Goal: Transaction & Acquisition: Purchase product/service

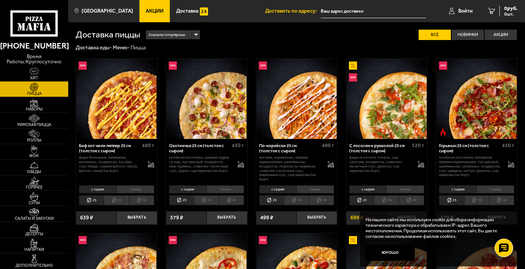
click at [351, 13] on input "text" at bounding box center [373, 11] width 105 height 14
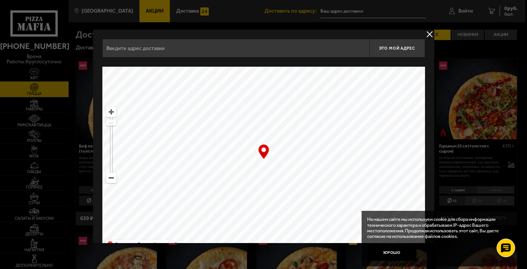
click at [351, 13] on div at bounding box center [263, 134] width 527 height 269
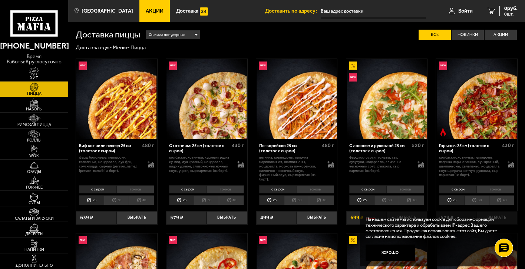
click at [374, 12] on input "text" at bounding box center [373, 11] width 105 height 14
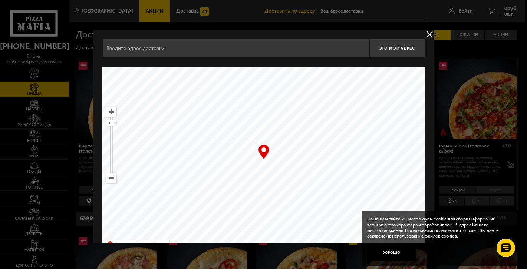
click at [267, 44] on input "text" at bounding box center [235, 48] width 267 height 19
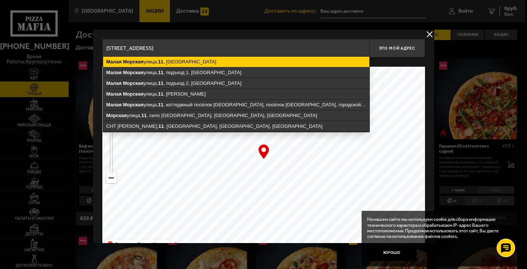
click at [245, 62] on ymaps "[STREET_ADDRESS]" at bounding box center [236, 62] width 266 height 10
type input "[STREET_ADDRESS]"
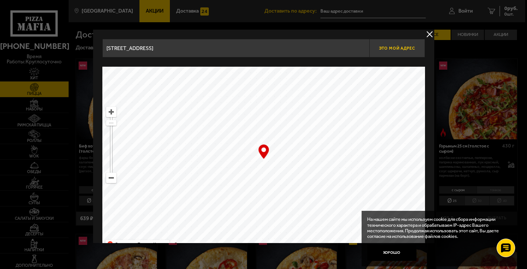
click at [391, 47] on span "Это мой адрес" at bounding box center [397, 48] width 36 height 5
type input "[STREET_ADDRESS]"
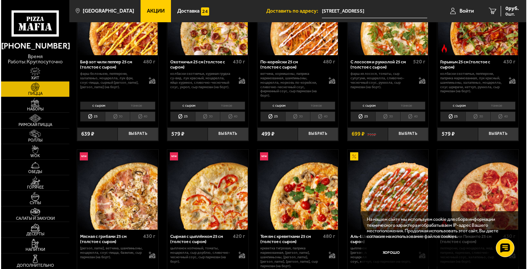
scroll to position [83, 0]
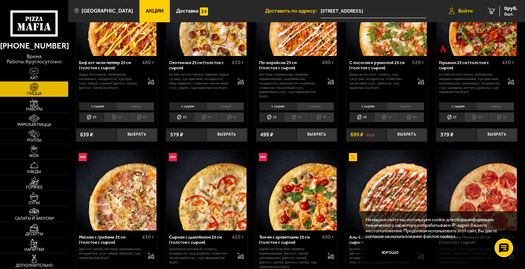
click at [470, 9] on span "Войти" at bounding box center [466, 11] width 14 height 5
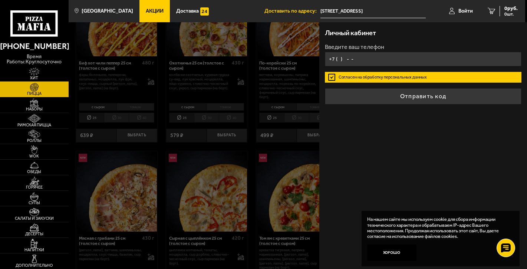
click at [414, 60] on input "+7 ( ) - -" at bounding box center [423, 59] width 197 height 14
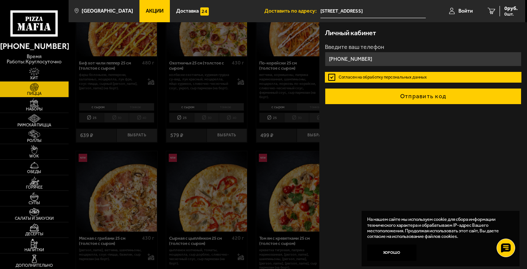
type input "[PHONE_NUMBER]"
click at [447, 101] on button "Отправить код" at bounding box center [423, 96] width 197 height 16
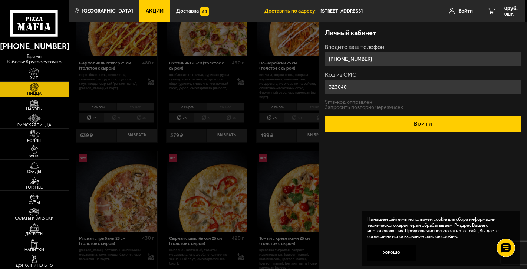
type input "323040"
click at [496, 124] on button "Войти" at bounding box center [423, 124] width 197 height 16
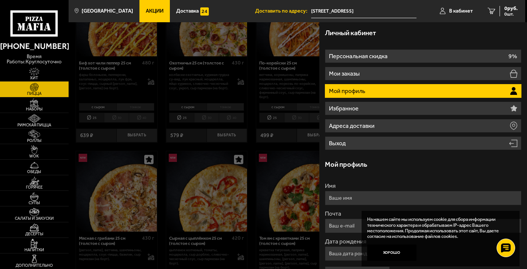
scroll to position [7, 0]
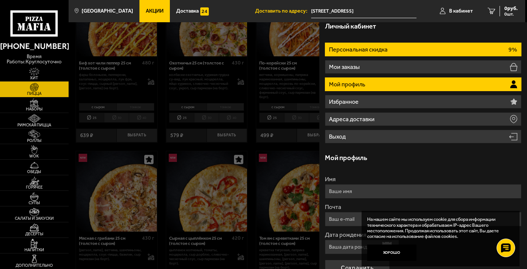
click at [460, 50] on li "Персональная скидка 9%" at bounding box center [423, 50] width 197 height 14
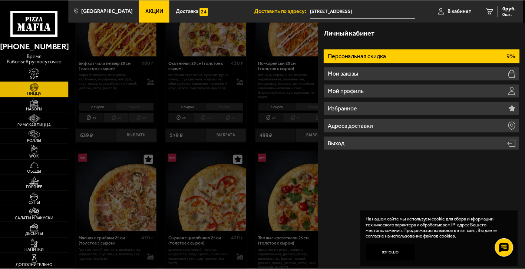
scroll to position [0, 0]
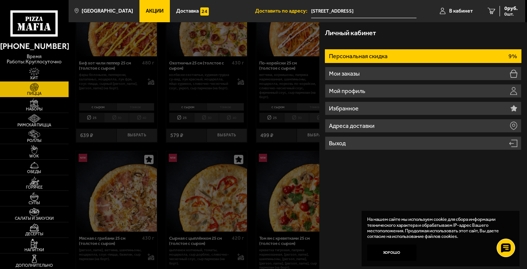
click at [344, 183] on div "Личный кабинет Персональная скидка 9% Мои заказы Мой профиль Избранное Адреса д…" at bounding box center [423, 145] width 208 height 247
click at [288, 152] on div at bounding box center [332, 156] width 527 height 269
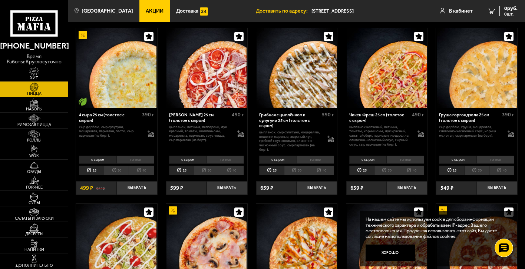
scroll to position [436, 0]
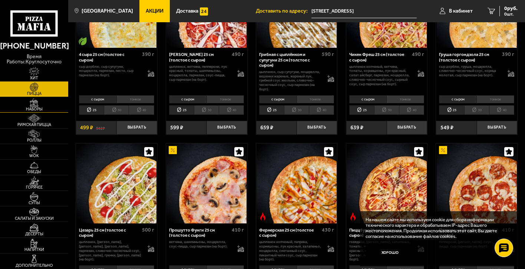
click at [35, 110] on span "Наборы" at bounding box center [34, 109] width 68 height 4
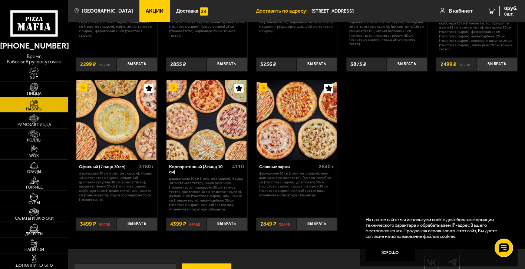
scroll to position [834, 0]
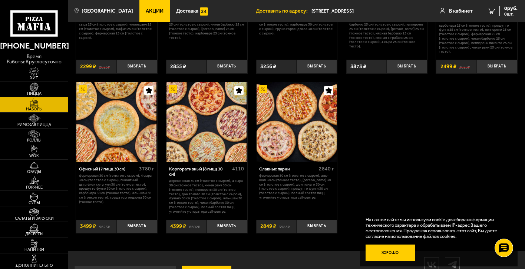
click at [397, 249] on button "Хорошо" at bounding box center [390, 253] width 49 height 16
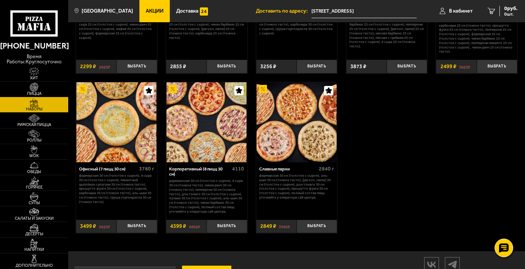
scroll to position [834, 0]
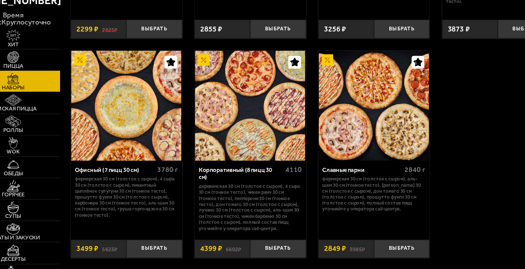
click at [309, 133] on img at bounding box center [297, 123] width 80 height 80
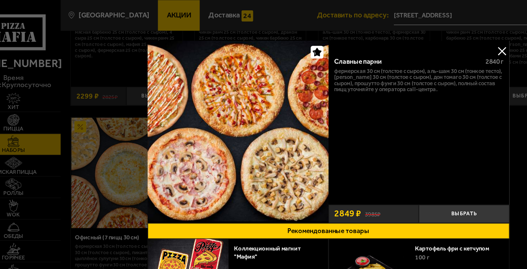
click at [388, 38] on button at bounding box center [389, 37] width 11 height 11
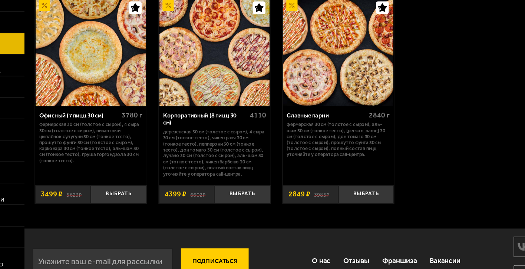
scroll to position [847, 0]
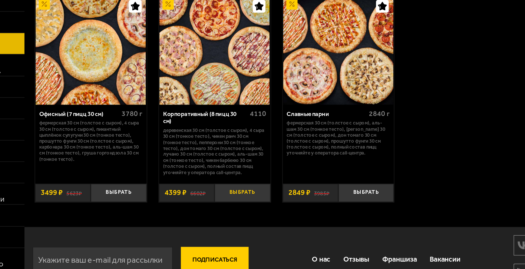
click at [227, 214] on button "Выбрать" at bounding box center [227, 213] width 40 height 13
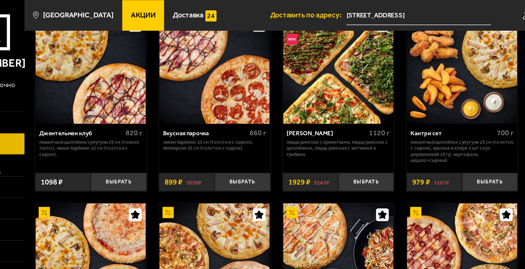
scroll to position [0, 0]
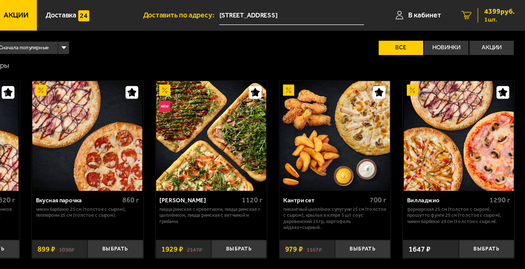
click at [510, 10] on span "4399 руб." at bounding box center [507, 8] width 22 height 5
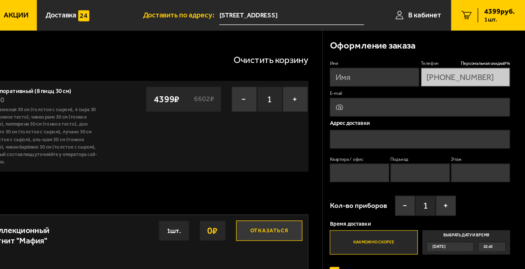
type input "[STREET_ADDRESS]"
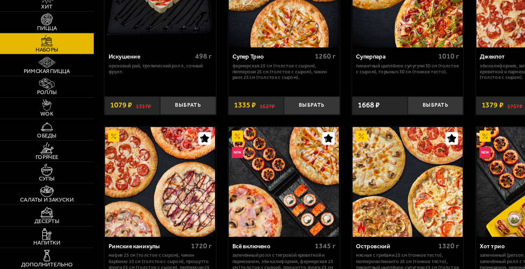
scroll to position [310, 0]
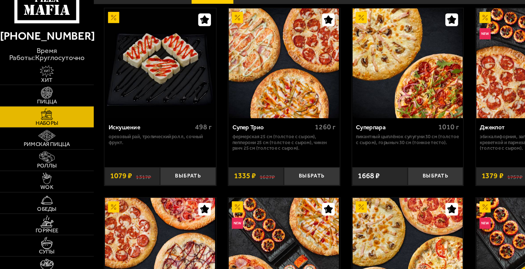
click at [210, 53] on img at bounding box center [207, 66] width 80 height 80
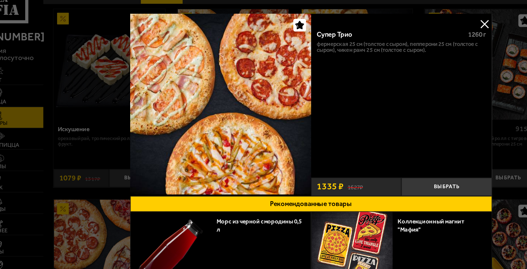
click at [387, 35] on button at bounding box center [389, 37] width 11 height 11
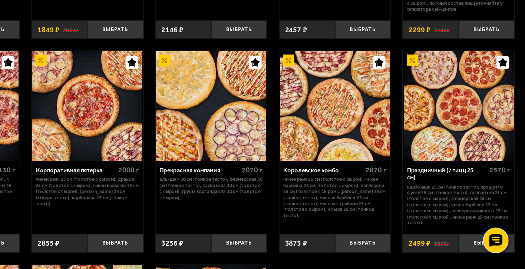
scroll to position [660, 0]
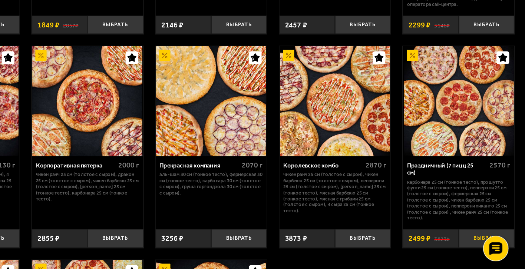
click at [484, 240] on button "Выбрать" at bounding box center [497, 240] width 40 height 13
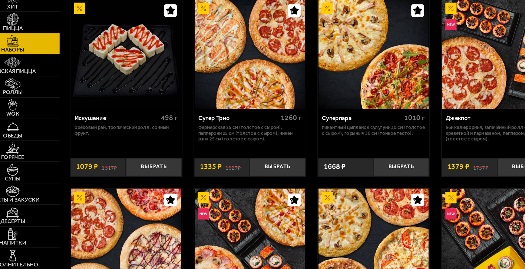
scroll to position [264, 0]
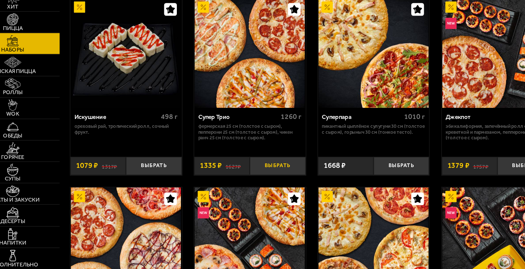
click at [224, 198] on button "Выбрать" at bounding box center [227, 193] width 40 height 13
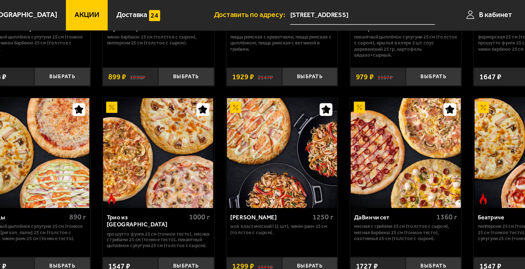
scroll to position [0, 0]
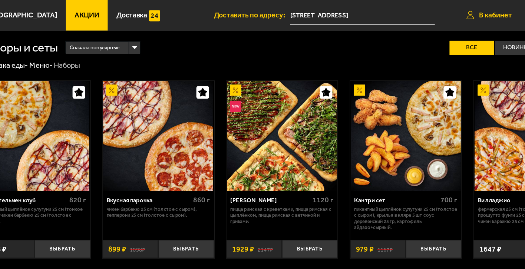
click at [452, 12] on span "В кабинет" at bounding box center [452, 11] width 24 height 5
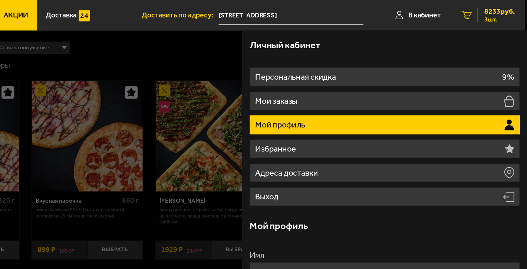
click at [503, 7] on span "8233 руб." at bounding box center [507, 8] width 22 height 5
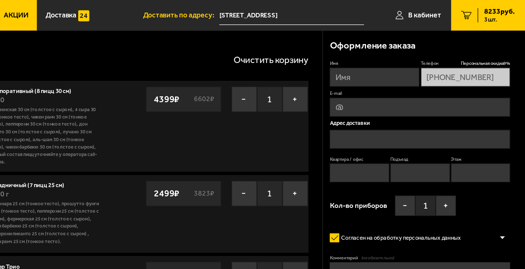
type input "[STREET_ADDRESS]"
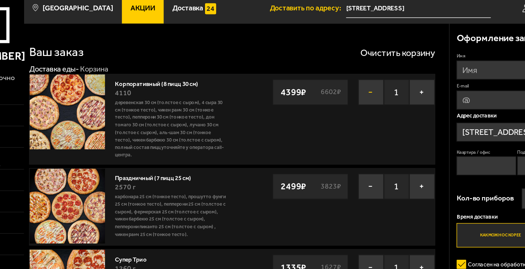
click at [321, 74] on button "−" at bounding box center [321, 72] width 19 height 19
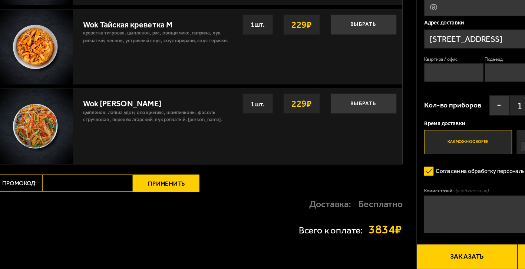
scroll to position [459, 0]
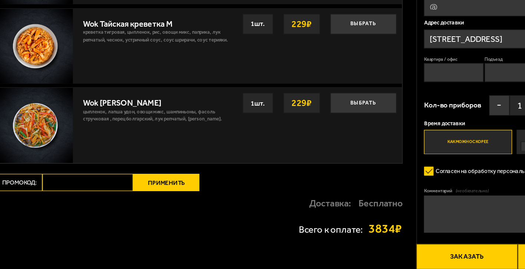
click at [165, 205] on input "Промокод:" at bounding box center [138, 206] width 66 height 13
type input "mf0372"
click at [188, 209] on button "Применить" at bounding box center [195, 206] width 48 height 13
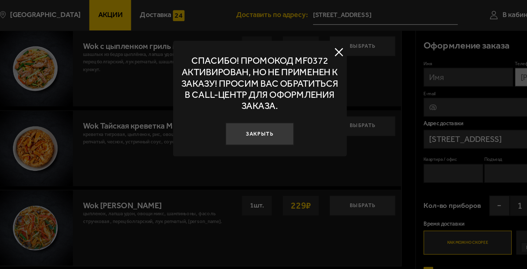
click at [322, 37] on button at bounding box center [321, 37] width 11 height 11
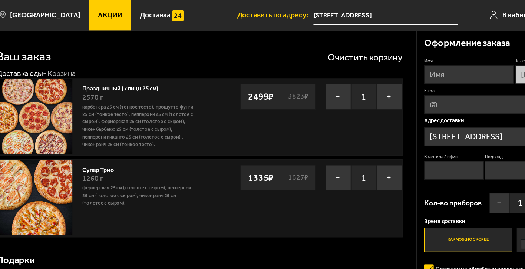
scroll to position [0, 0]
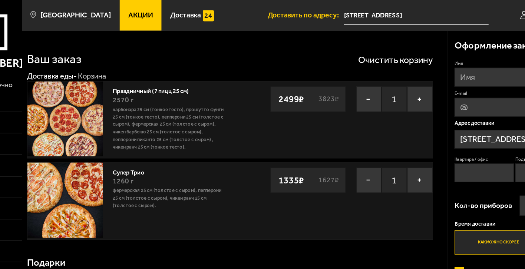
click at [151, 12] on span "Акции" at bounding box center [155, 11] width 18 height 5
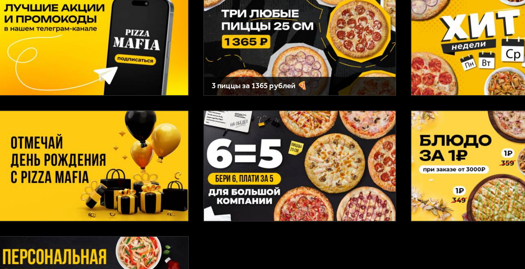
scroll to position [12, 0]
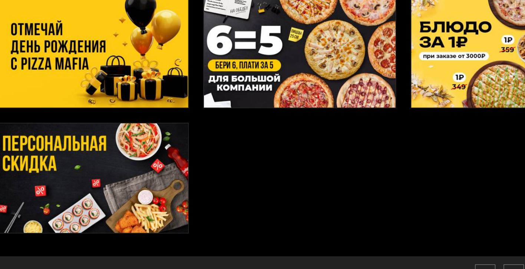
click at [167, 194] on img at bounding box center [145, 203] width 139 height 80
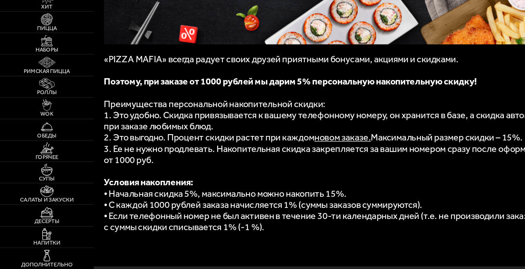
scroll to position [108, 0]
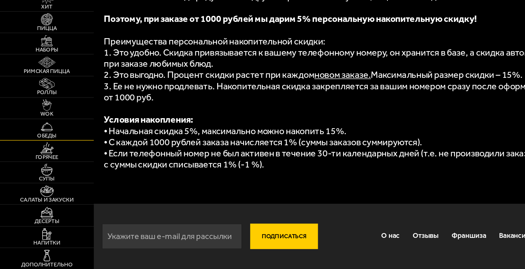
scroll to position [78, 0]
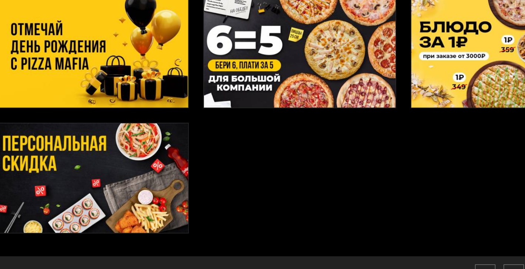
click at [141, 115] on img at bounding box center [145, 111] width 139 height 80
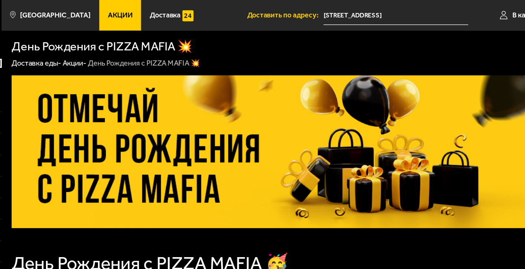
click at [147, 16] on link "Акции" at bounding box center [154, 11] width 30 height 22
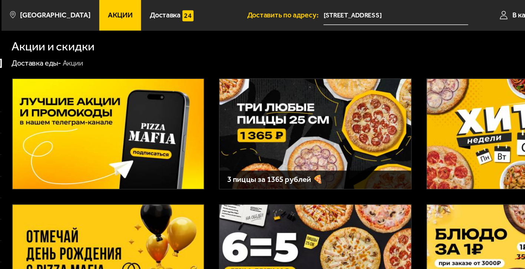
click at [200, 73] on img at bounding box center [145, 98] width 139 height 80
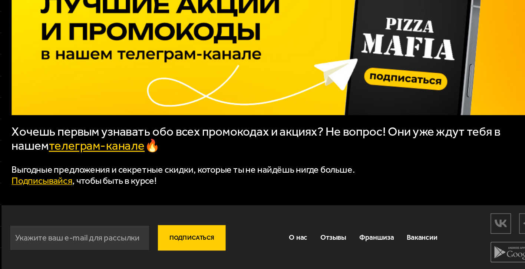
scroll to position [12, 0]
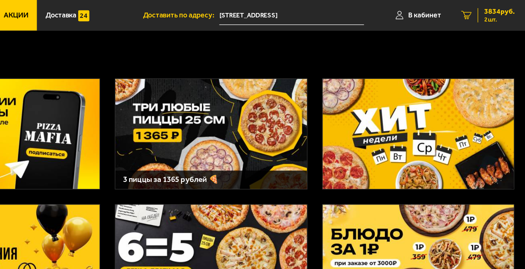
click at [506, 12] on span "2 шт." at bounding box center [507, 14] width 22 height 4
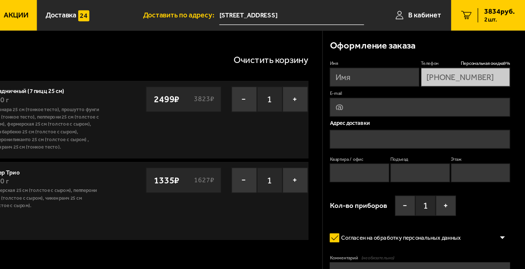
type input "[STREET_ADDRESS]"
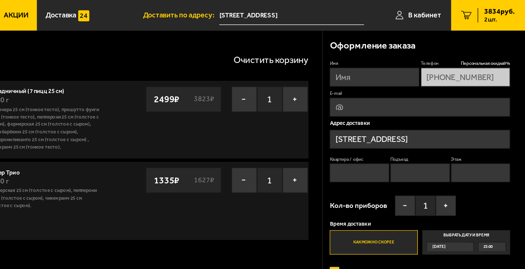
click at [417, 57] on input "Имя" at bounding box center [415, 56] width 65 height 14
type input "Надежда"
click at [411, 82] on input "E-mail" at bounding box center [448, 78] width 131 height 14
type input "[EMAIL_ADDRESS][DOMAIN_NAME]"
click at [437, 127] on input "Подъезд" at bounding box center [448, 126] width 43 height 14
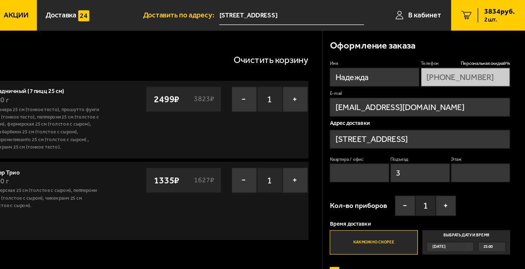
type input "3"
click at [483, 129] on input "Этаж" at bounding box center [493, 126] width 43 height 14
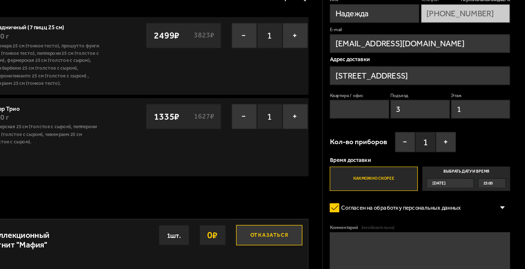
type input "1"
click at [485, 171] on label "Выбрать дату и время [DATE] 23:00" at bounding box center [483, 176] width 64 height 17
click at [0, 0] on input "Выбрать дату и время [DATE] 23:00" at bounding box center [0, 0] width 0 height 0
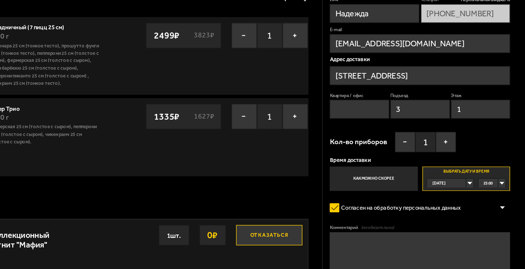
click at [483, 181] on div "[DATE]" at bounding box center [468, 180] width 29 height 6
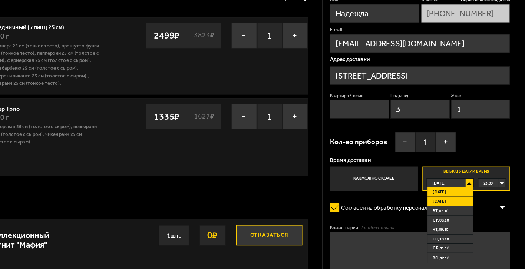
click at [477, 192] on li "[DATE]" at bounding box center [470, 193] width 33 height 7
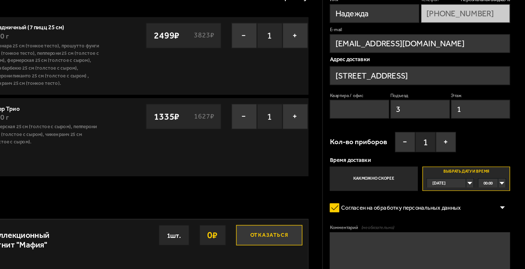
click at [508, 180] on div "00:00" at bounding box center [502, 180] width 20 height 6
click at [500, 220] on span "11:30" at bounding box center [499, 219] width 7 height 6
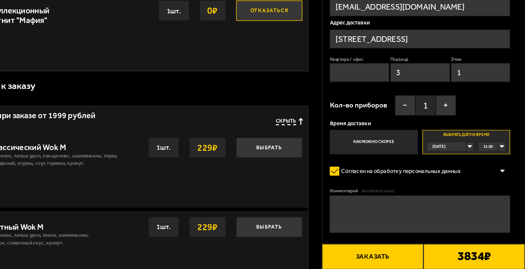
scroll to position [138, 0]
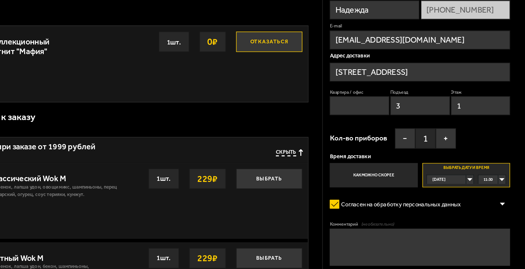
click at [414, 224] on textarea "Комментарий (необязательно)" at bounding box center [448, 229] width 131 height 27
type textarea "G"
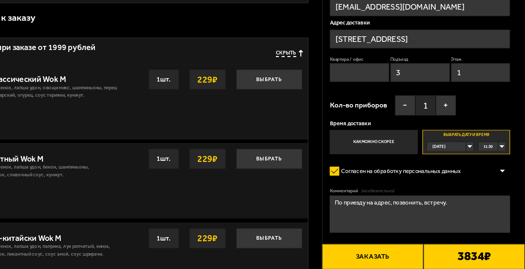
scroll to position [196, 0]
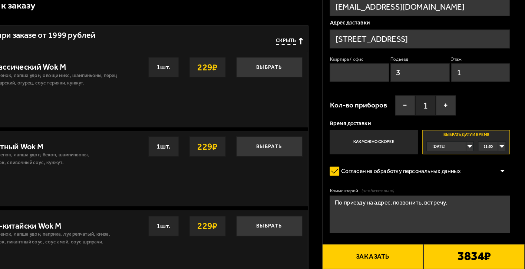
type textarea "По приезду на адрес, позвонить, встречу."
click at [429, 260] on button "Заказать" at bounding box center [415, 260] width 74 height 19
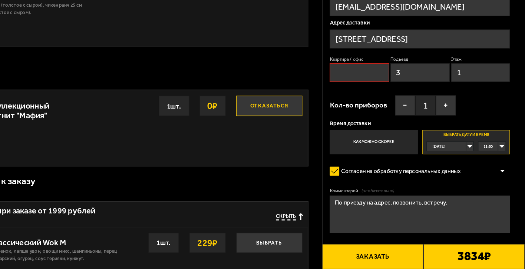
scroll to position [63, 0]
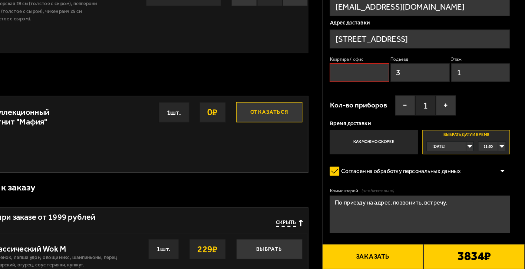
click at [414, 257] on button "Заказать" at bounding box center [415, 260] width 74 height 19
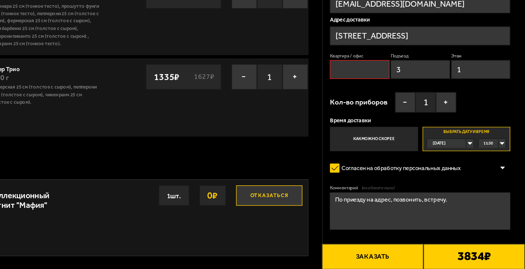
scroll to position [0, 0]
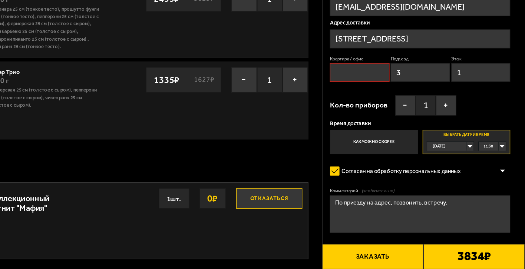
click at [409, 125] on input "Квартира / офис" at bounding box center [404, 126] width 43 height 14
type input "1"
click at [421, 261] on button "Заказать" at bounding box center [415, 260] width 74 height 19
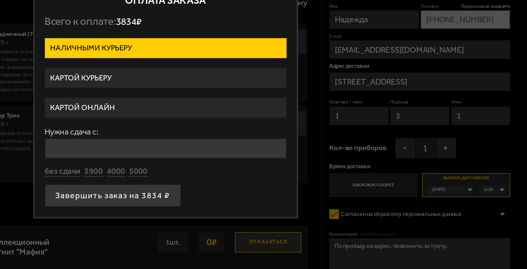
click at [265, 99] on label "Картой курьеру" at bounding box center [264, 99] width 176 height 14
click at [0, 0] on input "Картой курьеру" at bounding box center [0, 0] width 0 height 0
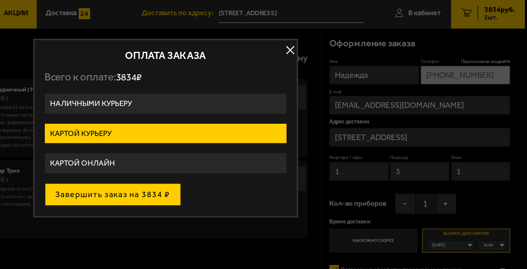
click at [223, 142] on button "Завершить заказ на 3834 ₽" at bounding box center [225, 143] width 99 height 16
